Goal: Complete application form: Complete application form

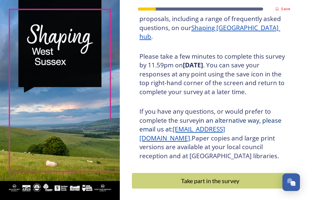
scroll to position [19, 0]
click at [212, 177] on div "Take part in the survey" at bounding box center [209, 181] width 149 height 9
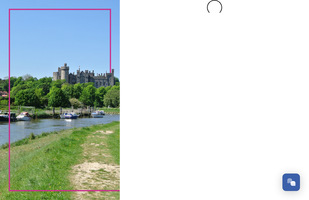
scroll to position [0, 0]
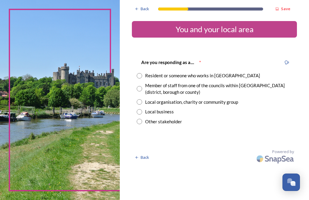
click at [142, 73] on input "radio" at bounding box center [138, 75] width 5 height 5
radio input "true"
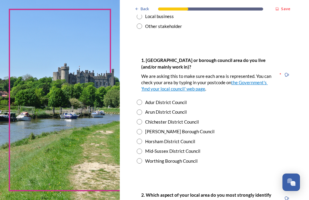
scroll to position [98, 0]
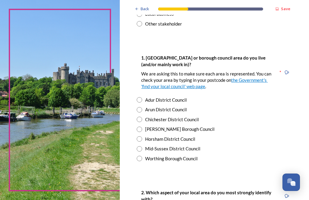
click at [142, 107] on input "radio" at bounding box center [138, 109] width 5 height 5
radio input "true"
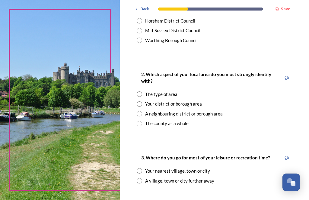
scroll to position [217, 0]
click at [142, 121] on input "radio" at bounding box center [138, 123] width 5 height 5
radio input "true"
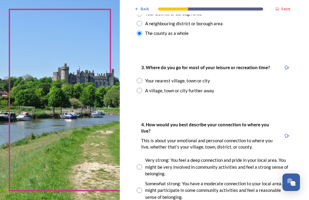
scroll to position [307, 0]
click at [142, 78] on input "radio" at bounding box center [138, 80] width 5 height 5
radio input "true"
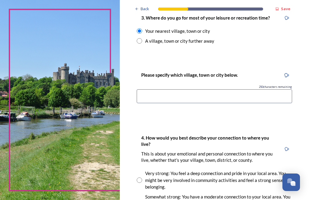
scroll to position [357, 0]
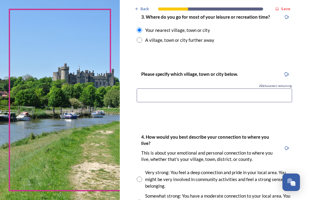
click at [156, 92] on input at bounding box center [213, 96] width 155 height 14
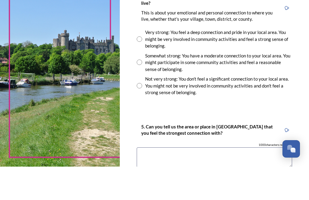
scroll to position [464, 0]
type input "Bognor Regis"
click at [142, 70] on input "radio" at bounding box center [138, 72] width 5 height 5
radio input "true"
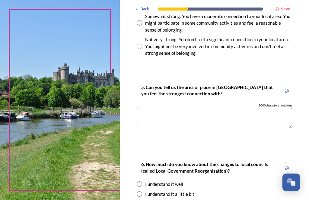
scroll to position [538, 0]
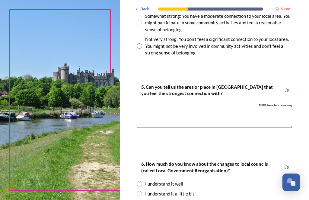
click at [152, 108] on textarea at bounding box center [213, 118] width 155 height 20
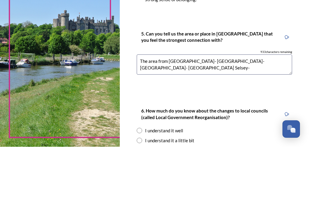
click at [265, 108] on textarea "The area from [GEOGRAPHIC_DATA]- [GEOGRAPHIC_DATA]- [GEOGRAPHIC_DATA]- [GEOGRAP…" at bounding box center [213, 118] width 155 height 20
click at [287, 108] on textarea "The area from [GEOGRAPHIC_DATA]- [GEOGRAPHIC_DATA]- [GEOGRAPHIC_DATA]- -[GEOGRA…" at bounding box center [213, 118] width 155 height 20
click at [171, 108] on textarea "The area from [GEOGRAPHIC_DATA]- [GEOGRAPHIC_DATA]- [GEOGRAPHIC_DATA]- -[GEOGRA…" at bounding box center [213, 118] width 155 height 20
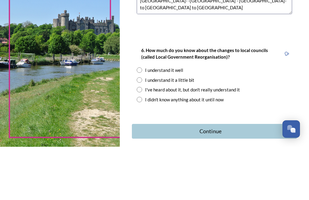
scroll to position [598, 0]
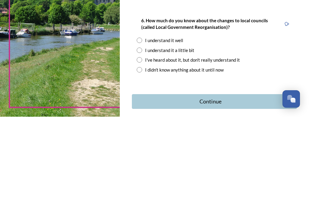
type textarea "The area from the River Adur to the River Arun - [GEOGRAPHIC_DATA]- [GEOGRAPHIC…"
click at [142, 121] on input "radio" at bounding box center [138, 123] width 5 height 5
radio input "true"
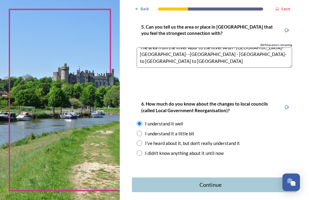
click at [204, 181] on div "Continue" at bounding box center [210, 185] width 150 height 8
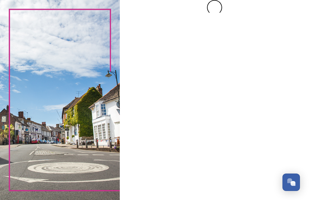
scroll to position [0, 0]
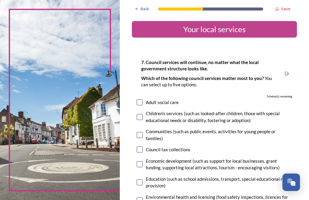
click at [146, 5] on div "Back" at bounding box center [142, 9] width 20 height 12
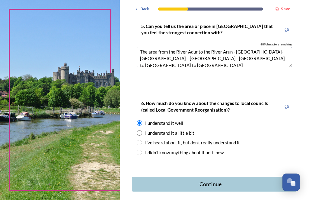
scroll to position [598, 0]
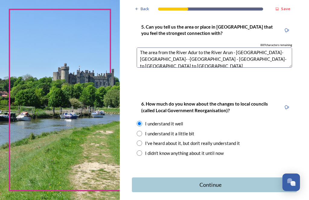
click at [209, 181] on div "Continue" at bounding box center [210, 185] width 150 height 8
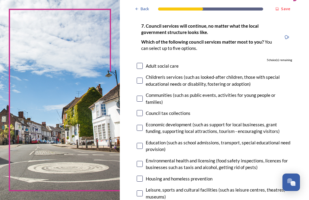
scroll to position [37, 0]
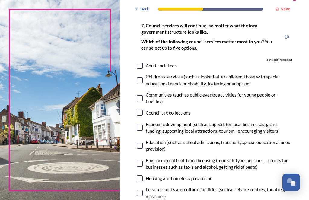
click at [143, 98] on input "checkbox" at bounding box center [139, 99] width 6 height 6
checkbox input "true"
click at [143, 126] on input "checkbox" at bounding box center [139, 128] width 6 height 6
checkbox input "true"
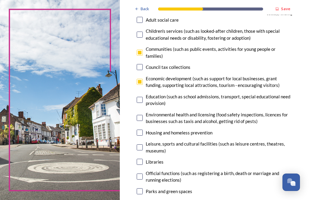
scroll to position [83, 0]
click at [143, 145] on input "checkbox" at bounding box center [139, 148] width 6 height 6
checkbox input "true"
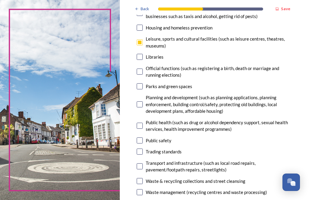
scroll to position [188, 0]
click at [143, 54] on input "checkbox" at bounding box center [139, 57] width 6 height 6
checkbox input "true"
click at [143, 160] on div "Transport and infrastructure (such as local road repairs, pavement/footpath rep…" at bounding box center [213, 167] width 155 height 14
checkbox input "true"
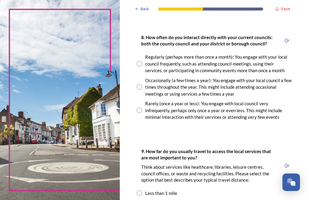
scroll to position [379, 0]
click at [142, 61] on input "radio" at bounding box center [138, 63] width 5 height 5
radio input "true"
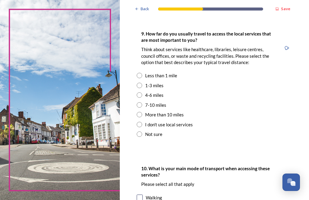
scroll to position [497, 0]
click at [142, 83] on input "radio" at bounding box center [138, 85] width 5 height 5
radio input "true"
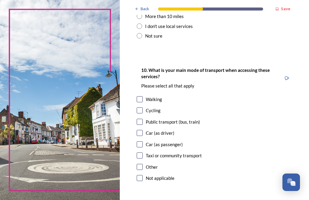
scroll to position [597, 0]
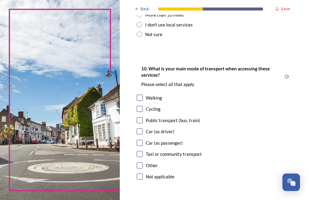
click at [143, 129] on input "checkbox" at bounding box center [139, 132] width 6 height 6
checkbox input "true"
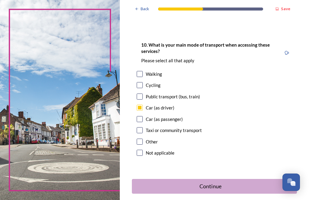
scroll to position [620, 0]
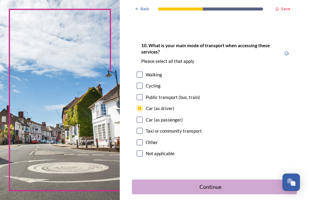
click at [217, 183] on div "Continue" at bounding box center [210, 187] width 150 height 8
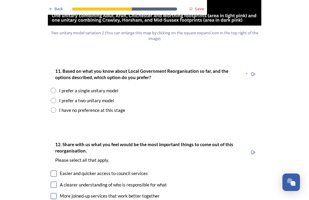
scroll to position [776, 0]
click at [53, 98] on input "radio" at bounding box center [53, 100] width 5 height 5
radio input "true"
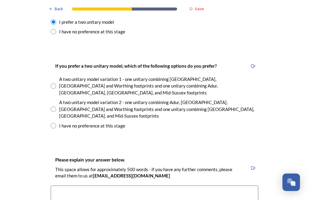
scroll to position [853, 0]
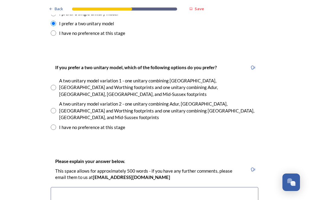
click at [54, 108] on input "radio" at bounding box center [53, 110] width 5 height 5
radio input "true"
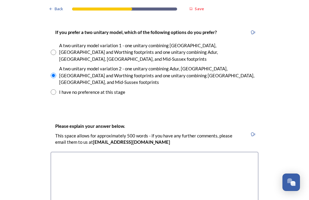
scroll to position [888, 0]
click at [65, 152] on textarea at bounding box center [154, 186] width 207 height 68
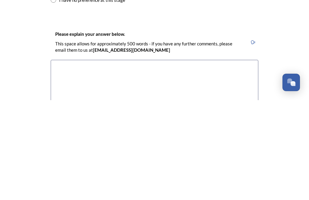
scroll to position [880, 0]
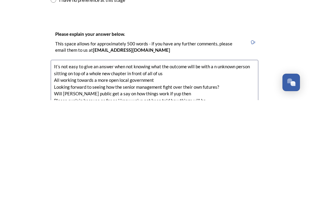
click at [140, 160] on textarea "It’s not easy to give an answer when not knowing what the outcome will be with …" at bounding box center [154, 194] width 207 height 68
click at [74, 160] on textarea "It’s not easy to give an answer when not knowing what the outcome will be with …" at bounding box center [154, 194] width 207 height 68
click at [210, 160] on textarea "It’s not easy to give an answer when not knowing what the outcome will be with …" at bounding box center [154, 194] width 207 height 68
type textarea "It’s not easy to give an answer when not knowing what the outcome will be with …"
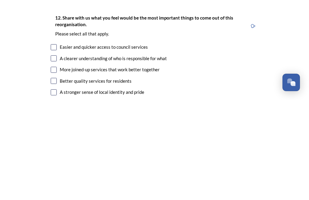
scroll to position [1027, 0]
